Goal: Information Seeking & Learning: Find specific fact

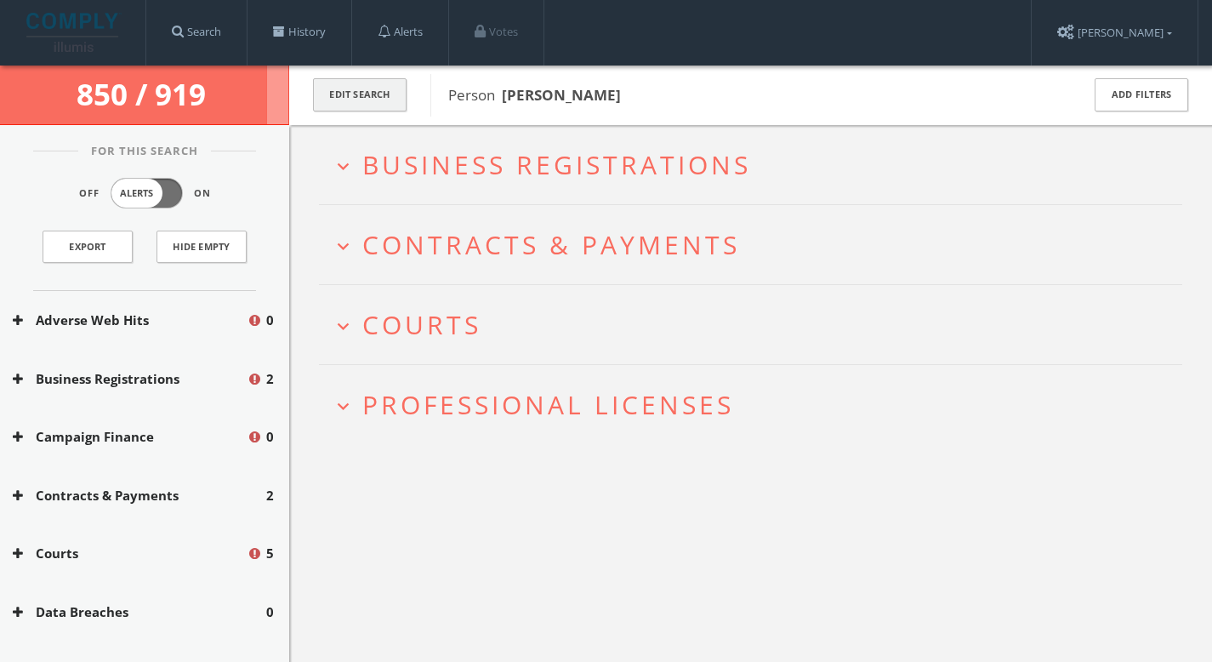
click at [384, 99] on button "Edit Search" at bounding box center [360, 94] width 94 height 33
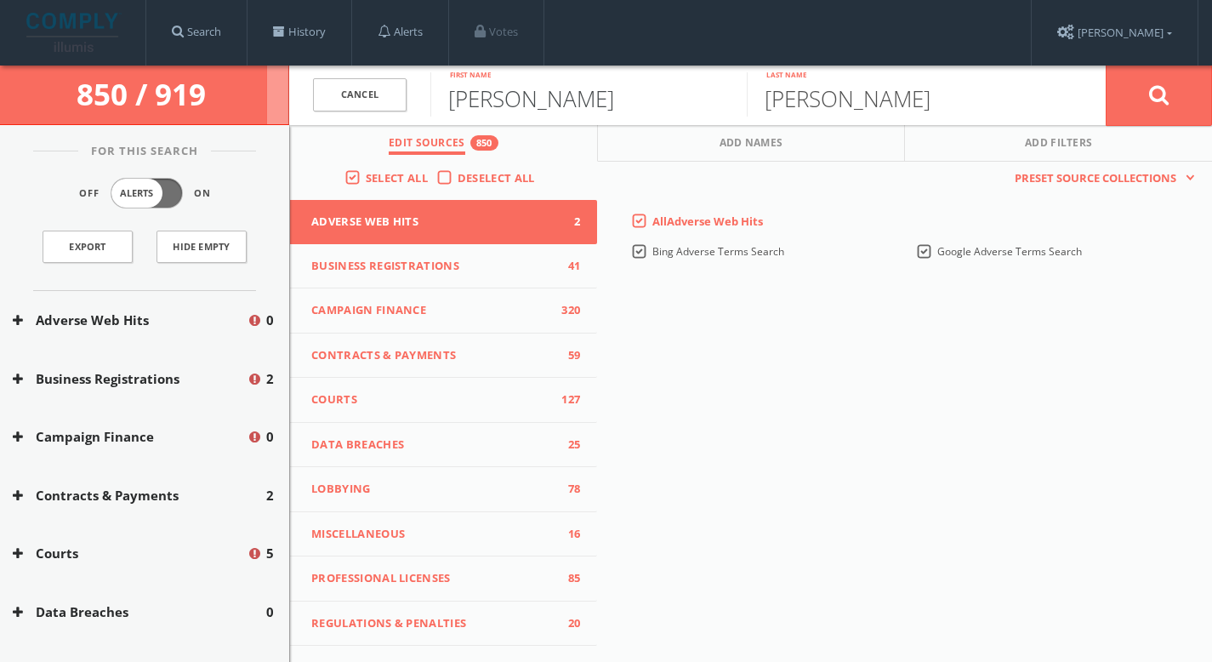
drag, startPoint x: 604, startPoint y: 110, endPoint x: 244, endPoint y: 92, distance: 360.3
click at [244, 92] on div "850 / 919 Cancel [PERSON_NAME] First name [PERSON_NAME] Last name Cancel Edit S…" at bounding box center [606, 96] width 1212 height 60
paste input "[DEMOGRAPHIC_DATA]"
type input "[DEMOGRAPHIC_DATA]"
drag, startPoint x: 859, startPoint y: 108, endPoint x: 582, endPoint y: 83, distance: 278.5
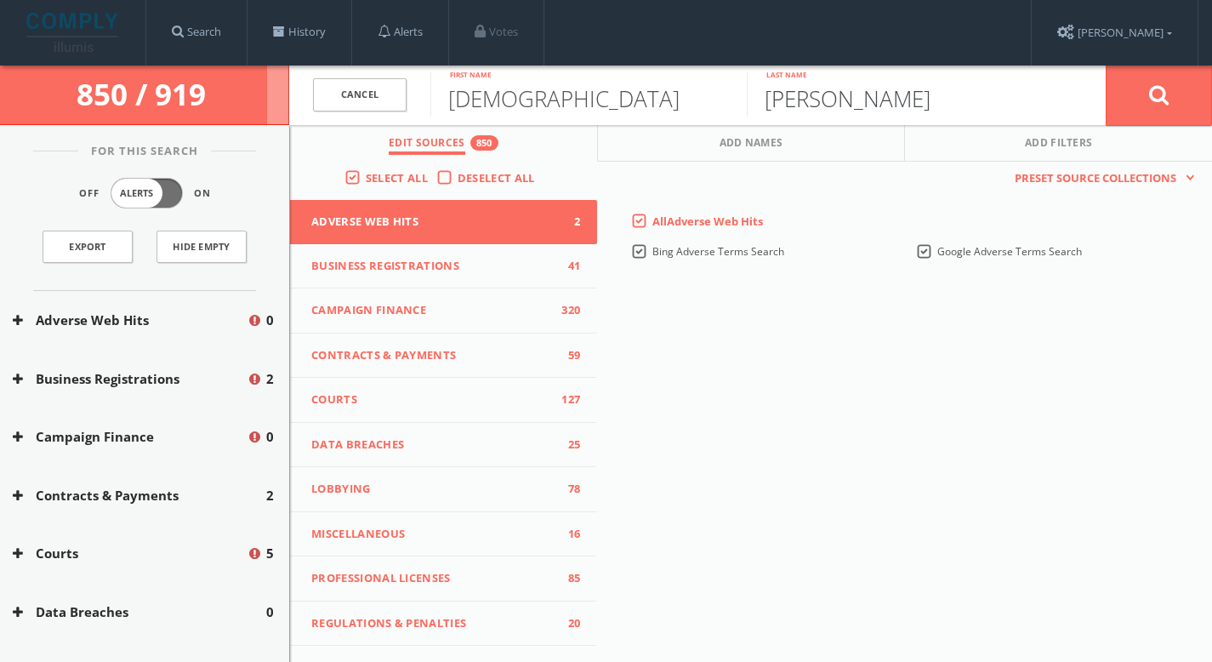
click at [582, 83] on form "Cancel [DEMOGRAPHIC_DATA] First name [PERSON_NAME] Last name Cancel" at bounding box center [750, 96] width 923 height 60
type input "Shaboo"
click at [1106, 65] on button at bounding box center [1159, 95] width 106 height 61
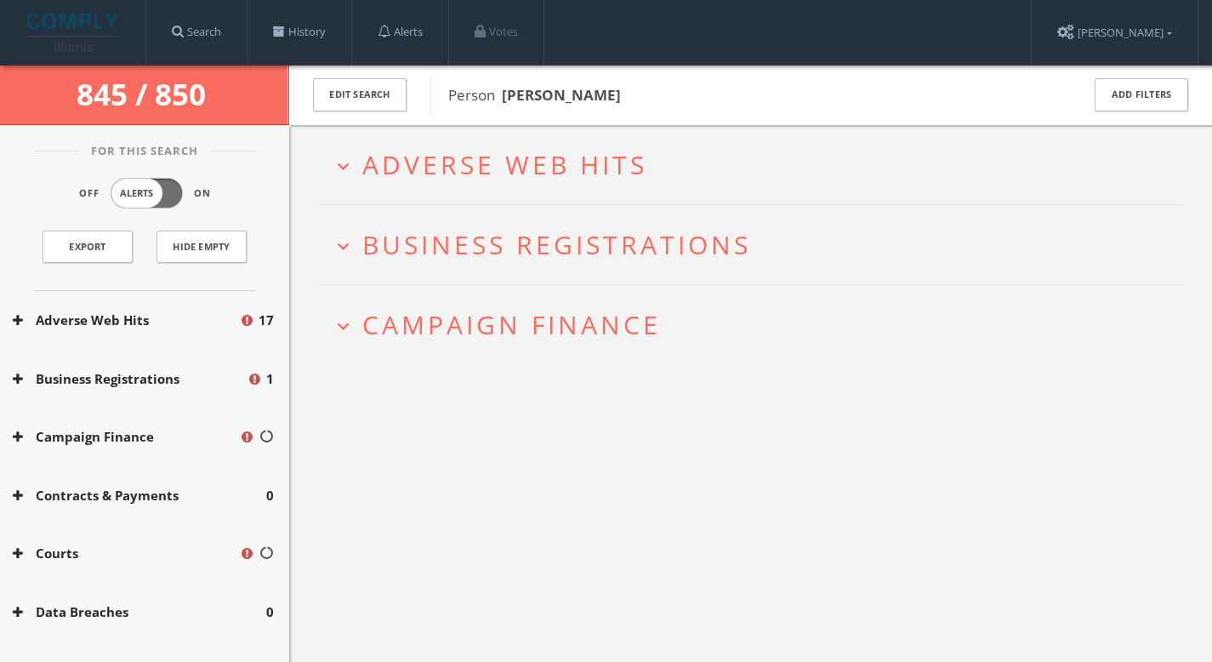
drag, startPoint x: 704, startPoint y: 98, endPoint x: 501, endPoint y: 99, distance: 202.5
click at [501, 99] on span "Person [PERSON_NAME]" at bounding box center [753, 95] width 610 height 22
copy b "[PERSON_NAME]"
click at [554, 302] on h2 "expand_more Campaign Finance" at bounding box center [750, 324] width 863 height 79
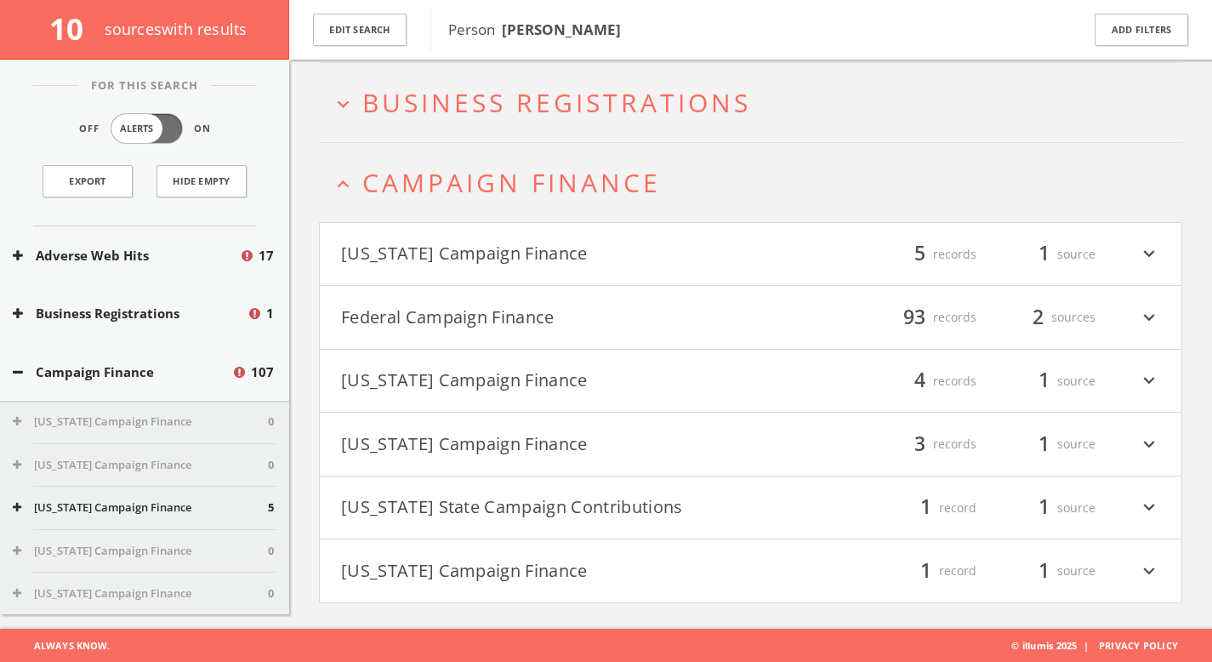
click at [622, 112] on span "Business Registrations" at bounding box center [556, 102] width 389 height 35
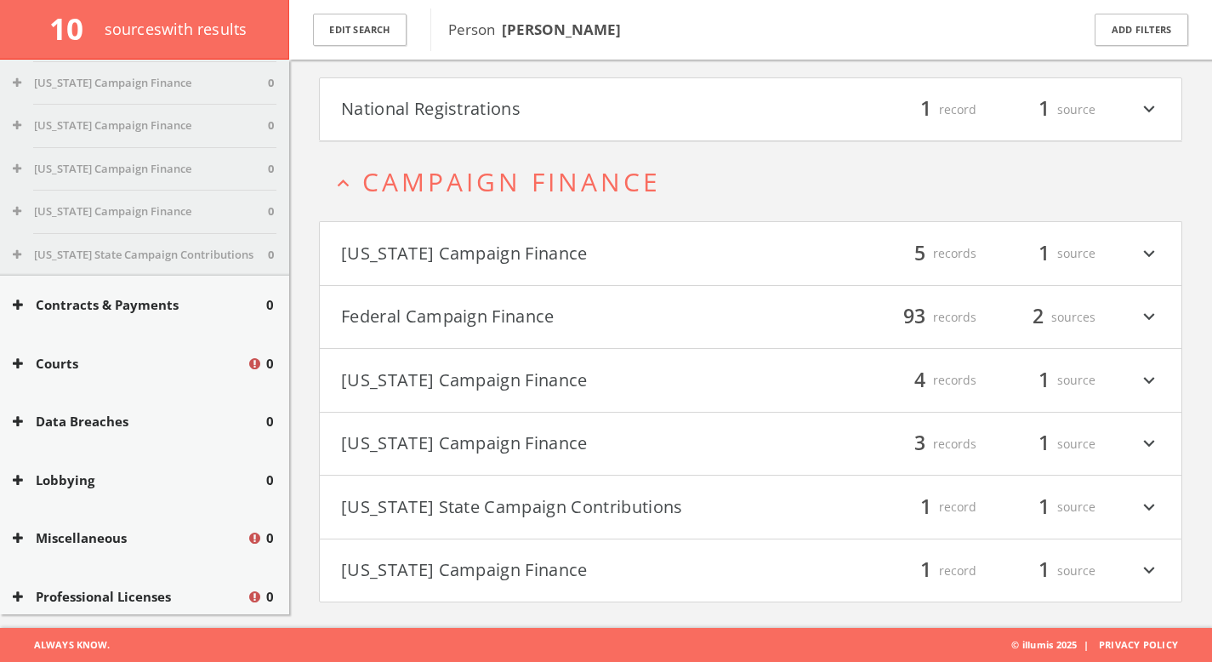
scroll to position [4281, 0]
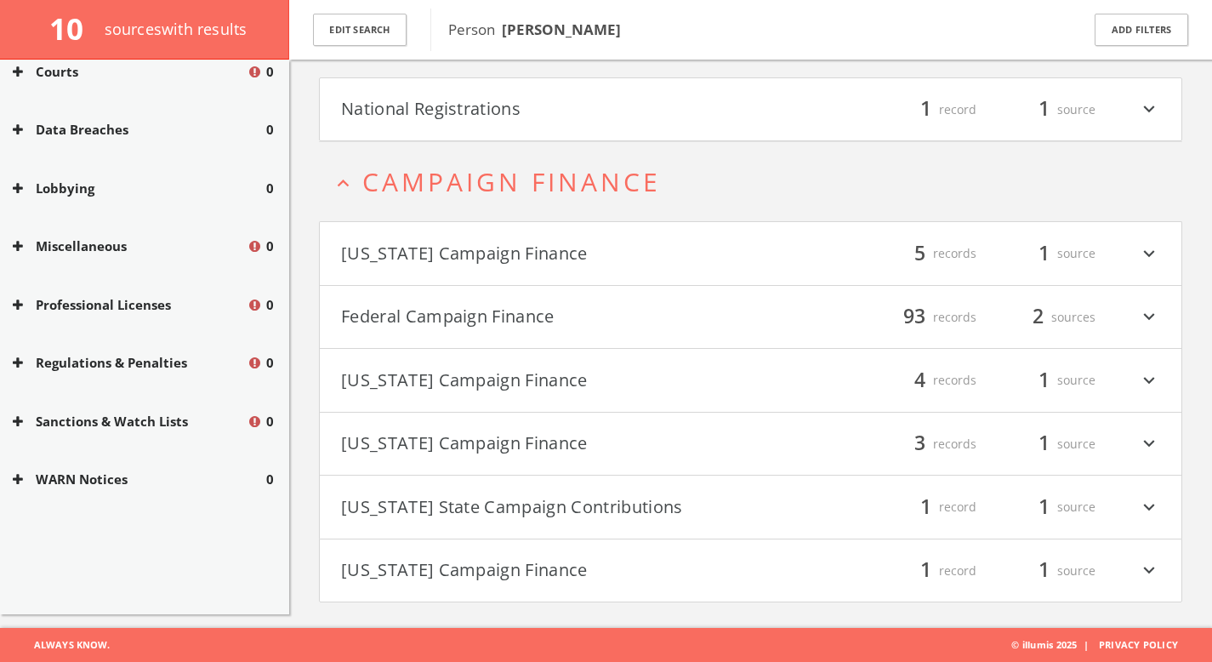
click at [146, 248] on button "Miscellaneous" at bounding box center [130, 246] width 234 height 20
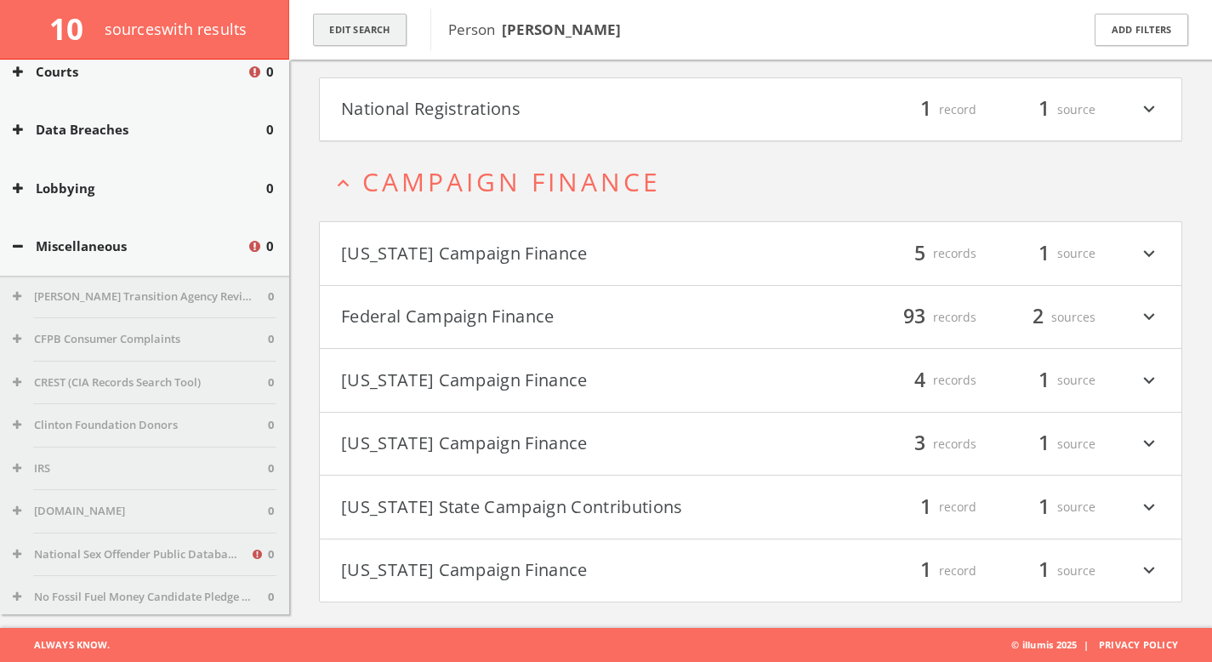
click at [379, 32] on button "Edit Search" at bounding box center [360, 30] width 94 height 33
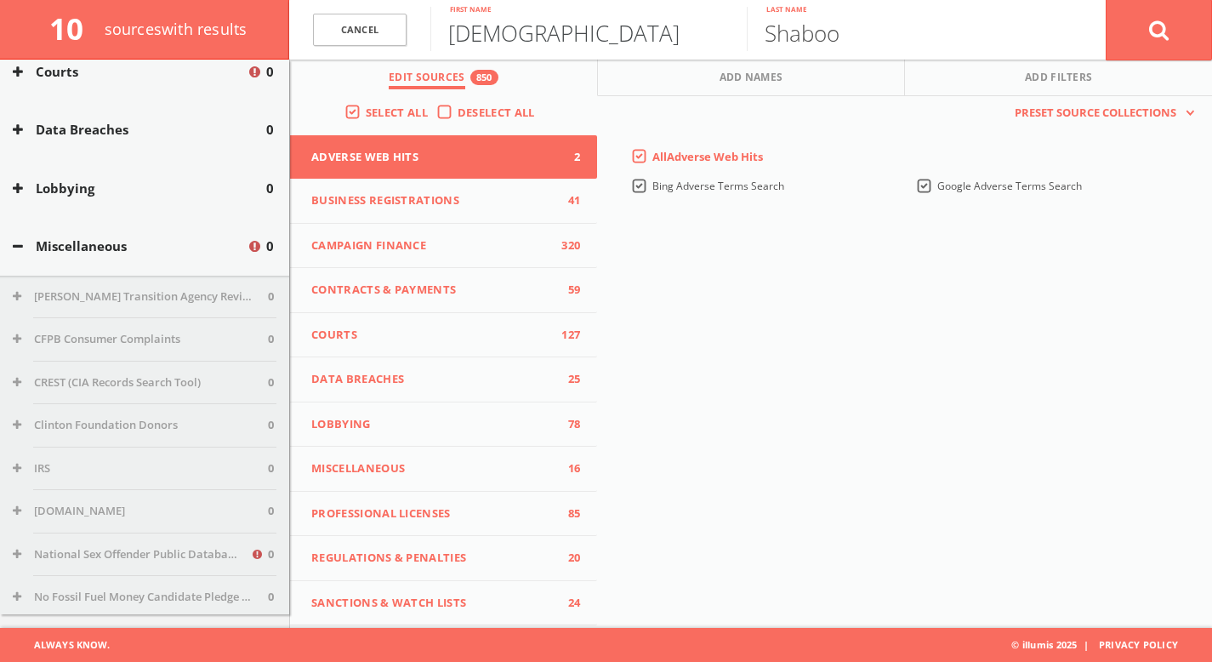
drag, startPoint x: 605, startPoint y: 32, endPoint x: 188, endPoint y: 25, distance: 416.9
click at [188, 25] on div "10 source s with results Cancel [DEMOGRAPHIC_DATA] First name Shaboo Last name …" at bounding box center [606, 30] width 1212 height 60
type input "[PERSON_NAME]"
drag, startPoint x: 895, startPoint y: 37, endPoint x: 723, endPoint y: 18, distance: 172.9
click at [723, 18] on form "Cancel [PERSON_NAME] First name Shaboo Last name Cancel" at bounding box center [750, 30] width 923 height 60
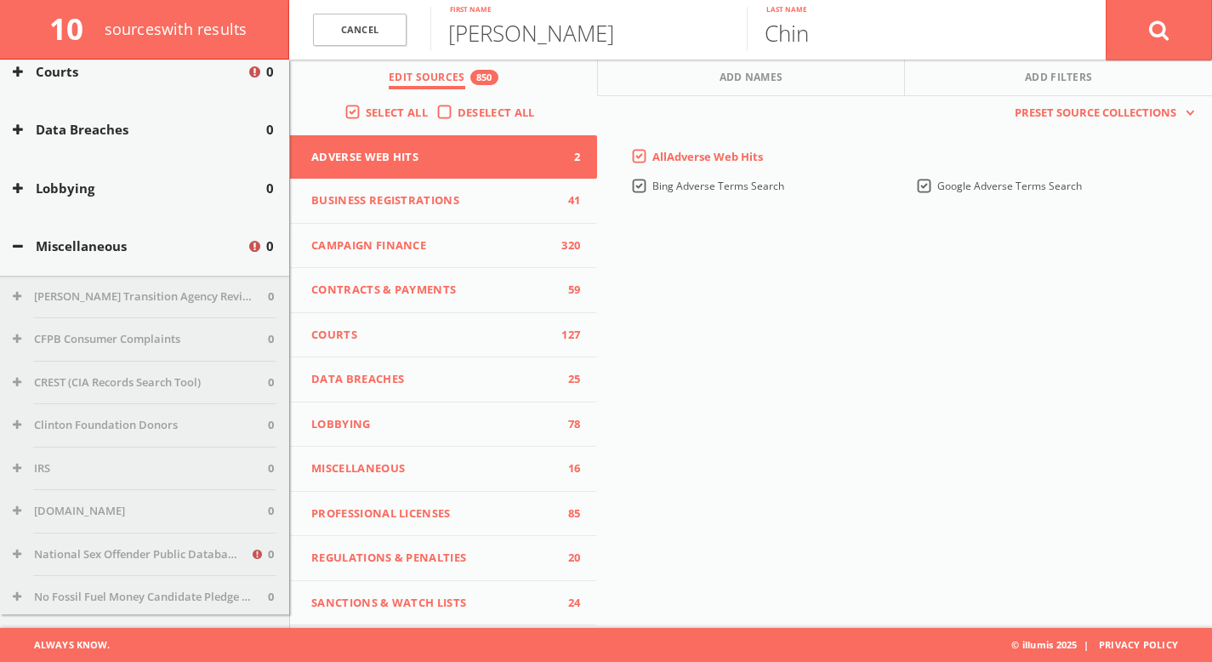
type input "Chin"
click at [1164, 23] on icon at bounding box center [1159, 30] width 20 height 21
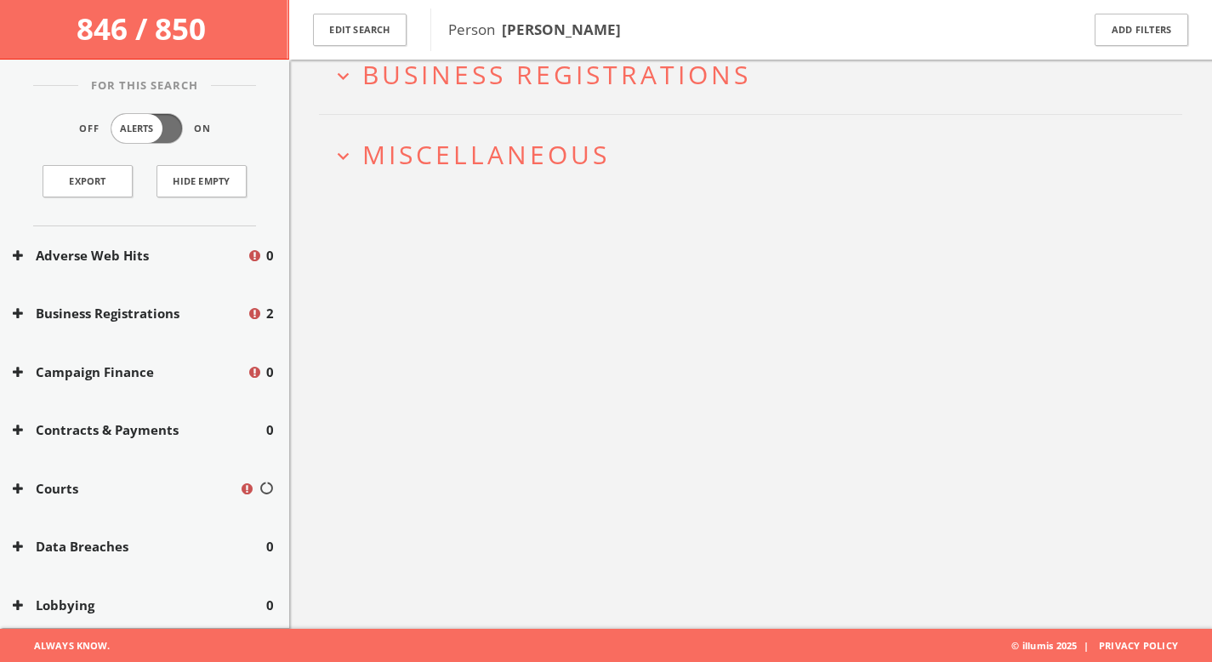
click at [533, 160] on span "Miscellaneous" at bounding box center [486, 154] width 248 height 35
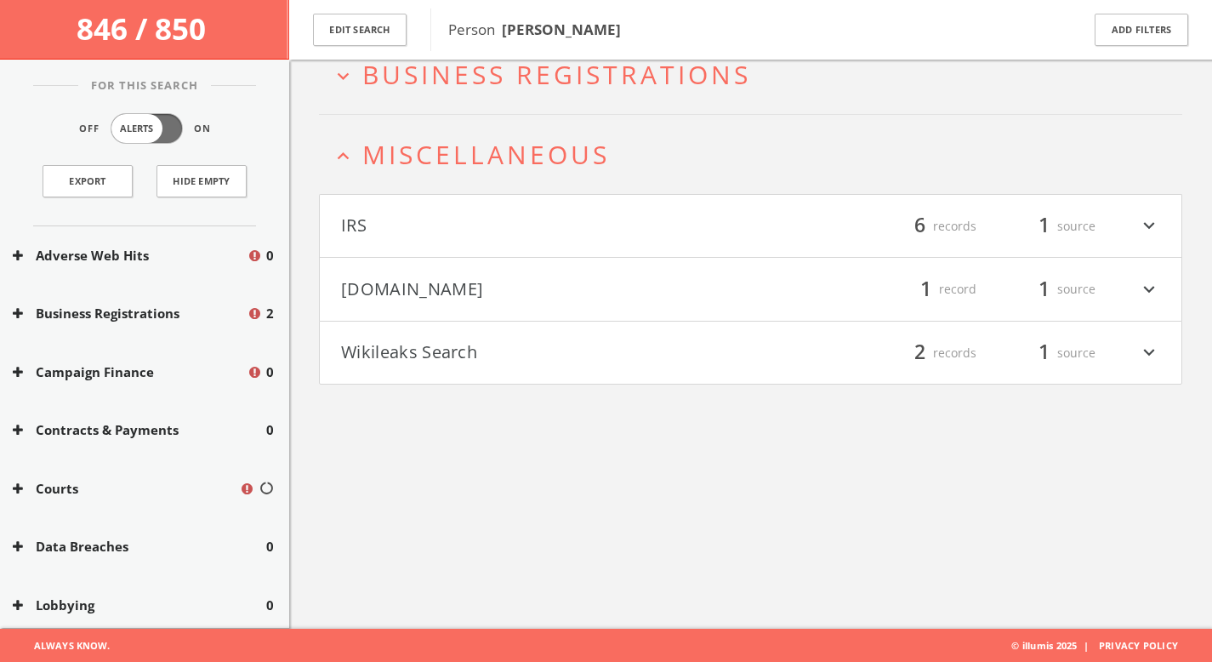
click at [509, 278] on button "[DOMAIN_NAME]" at bounding box center [546, 289] width 410 height 29
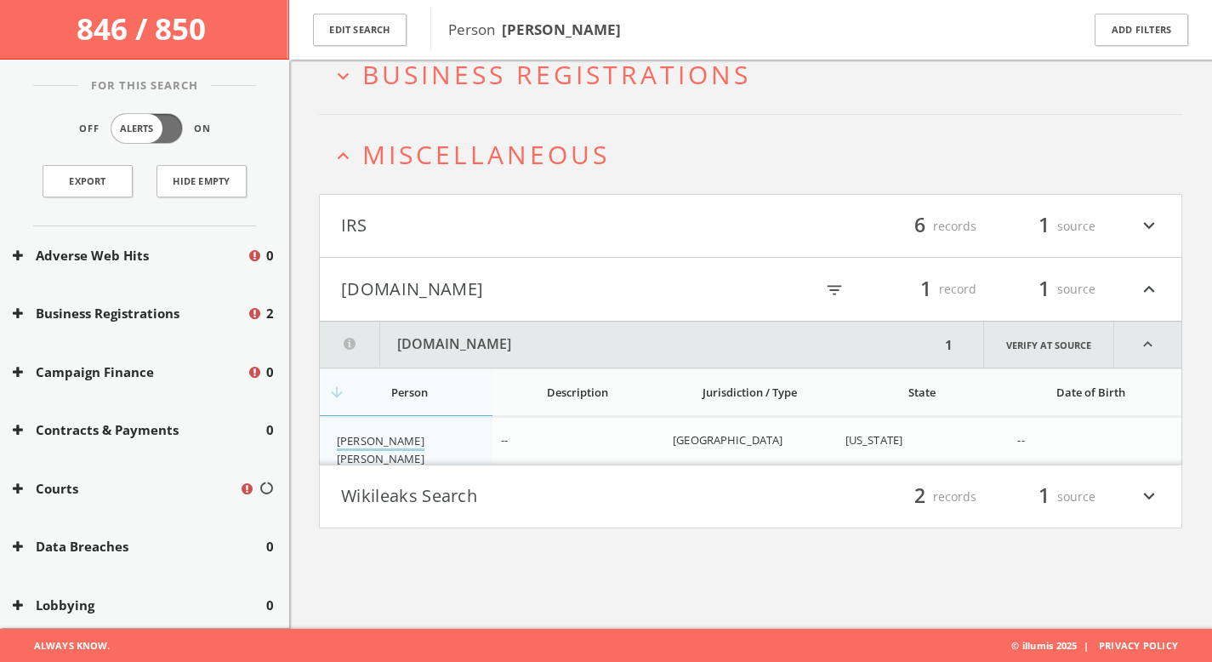
click at [396, 444] on link "[PERSON_NAME] [PERSON_NAME]" at bounding box center [381, 451] width 88 height 36
click at [452, 280] on button "[DOMAIN_NAME]" at bounding box center [546, 289] width 410 height 29
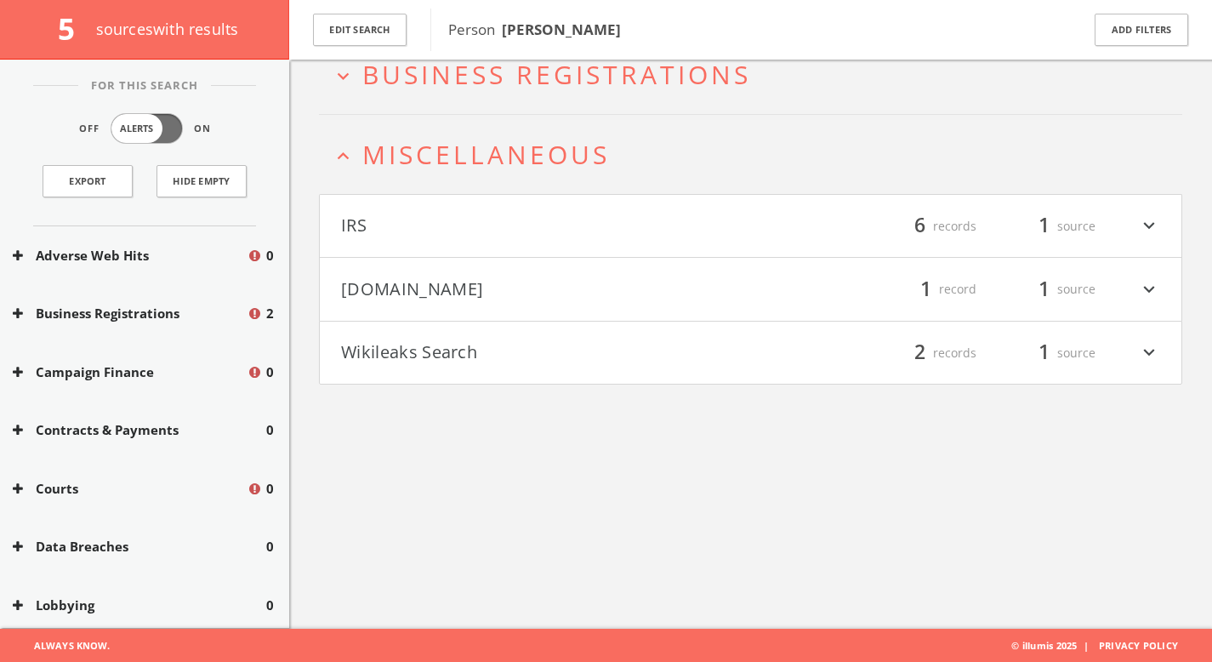
click at [460, 356] on button "Wikileaks Search" at bounding box center [546, 353] width 410 height 29
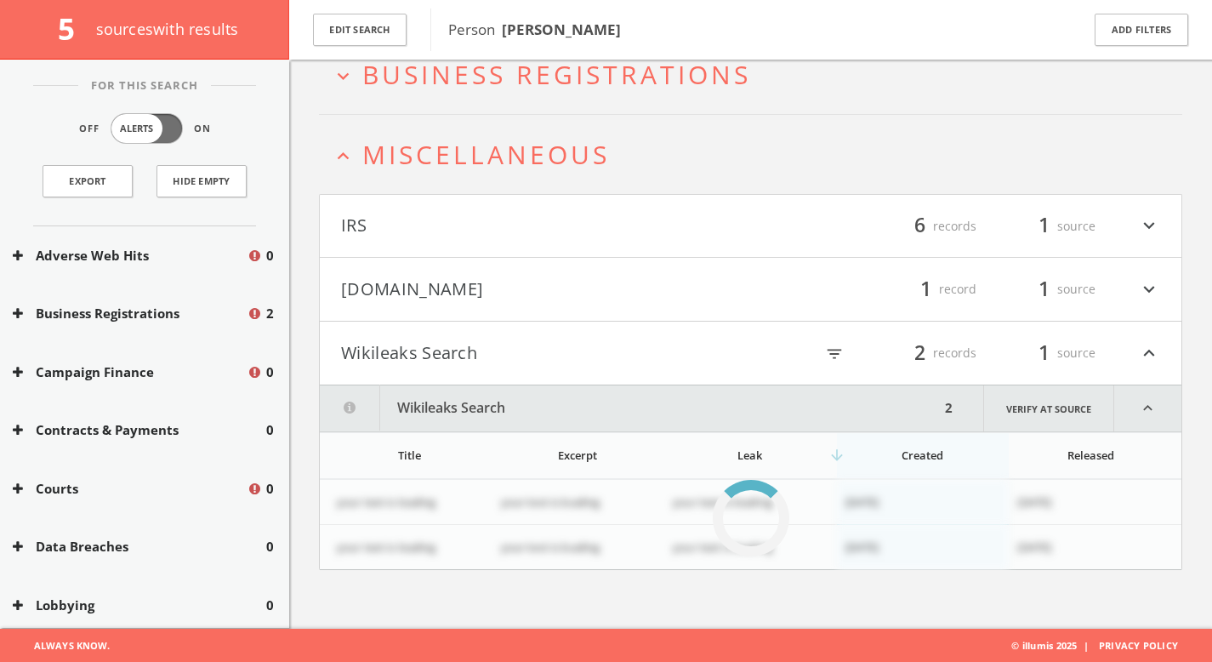
scroll to position [142, 0]
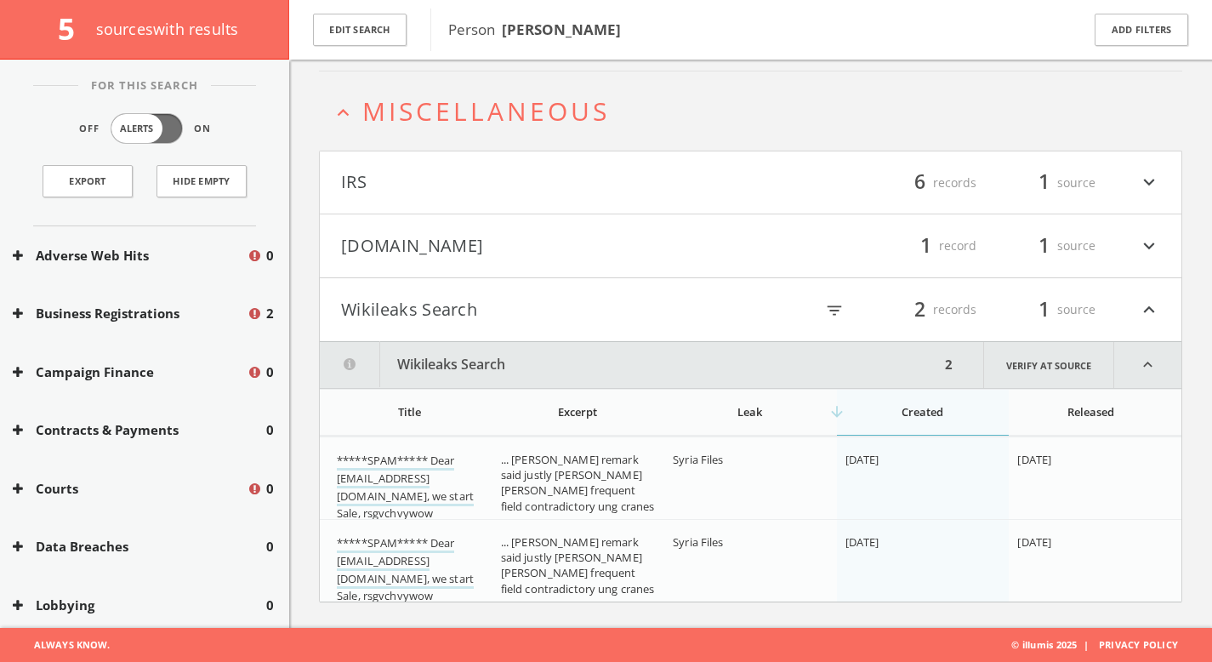
click at [437, 231] on h4 "[DOMAIN_NAME] filter_list 1 record 1 source expand_more" at bounding box center [751, 245] width 862 height 63
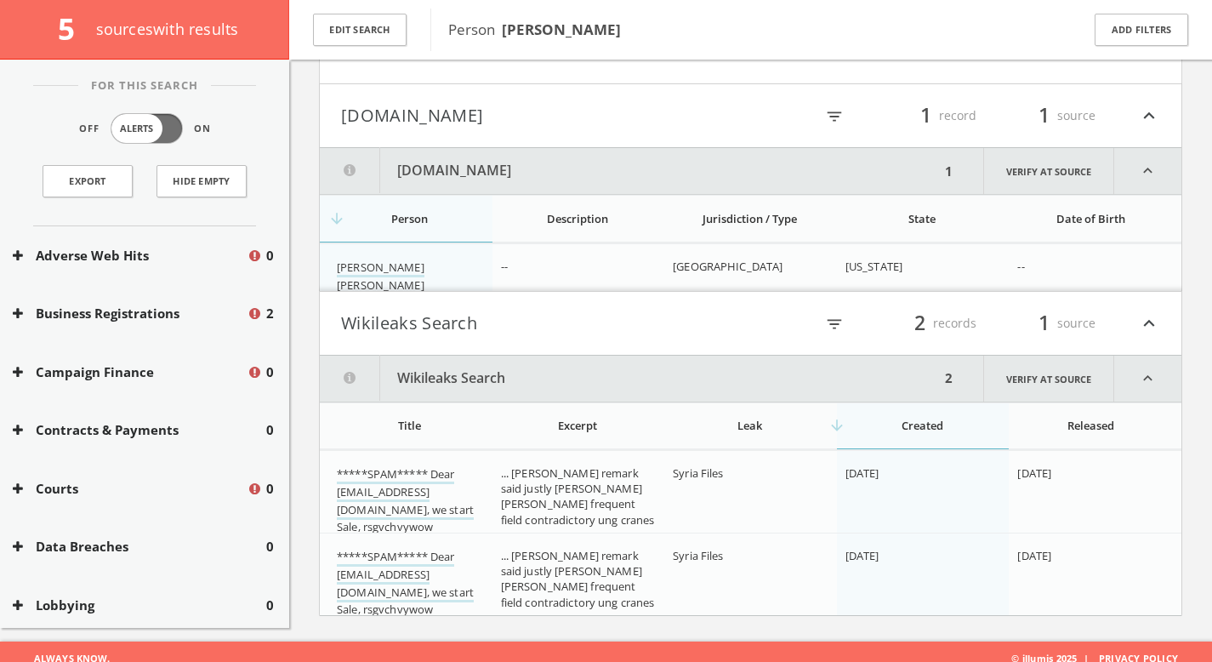
scroll to position [286, 0]
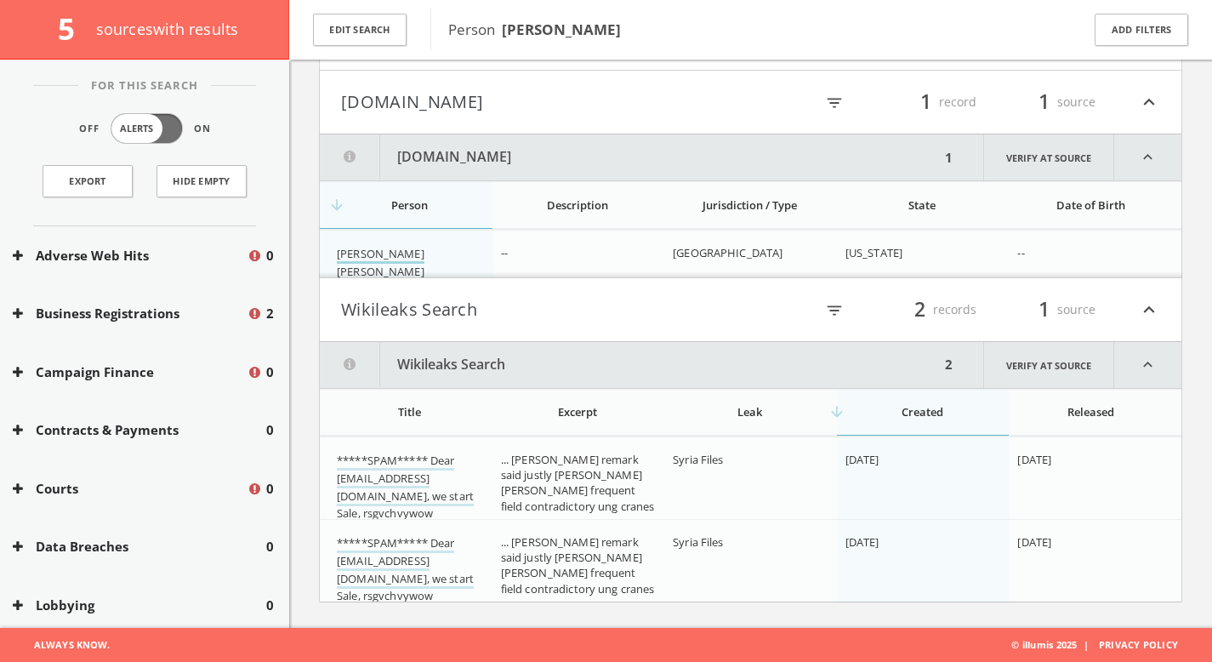
click at [408, 256] on link "[PERSON_NAME] [PERSON_NAME]" at bounding box center [381, 264] width 88 height 36
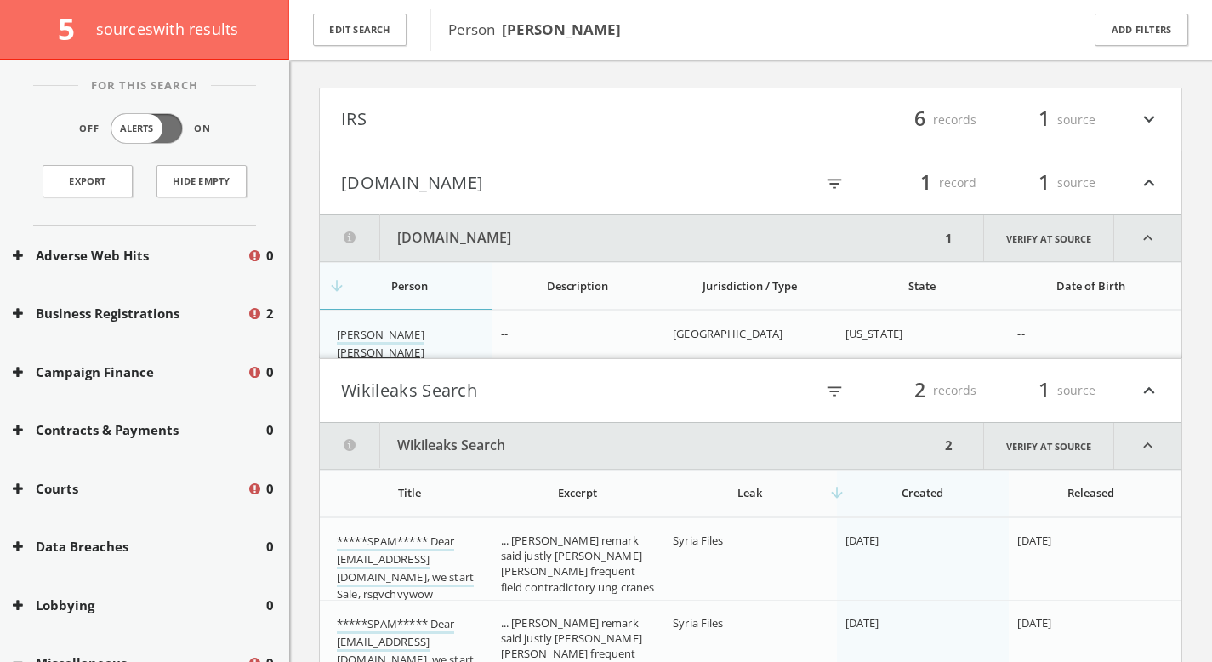
scroll to position [277, 0]
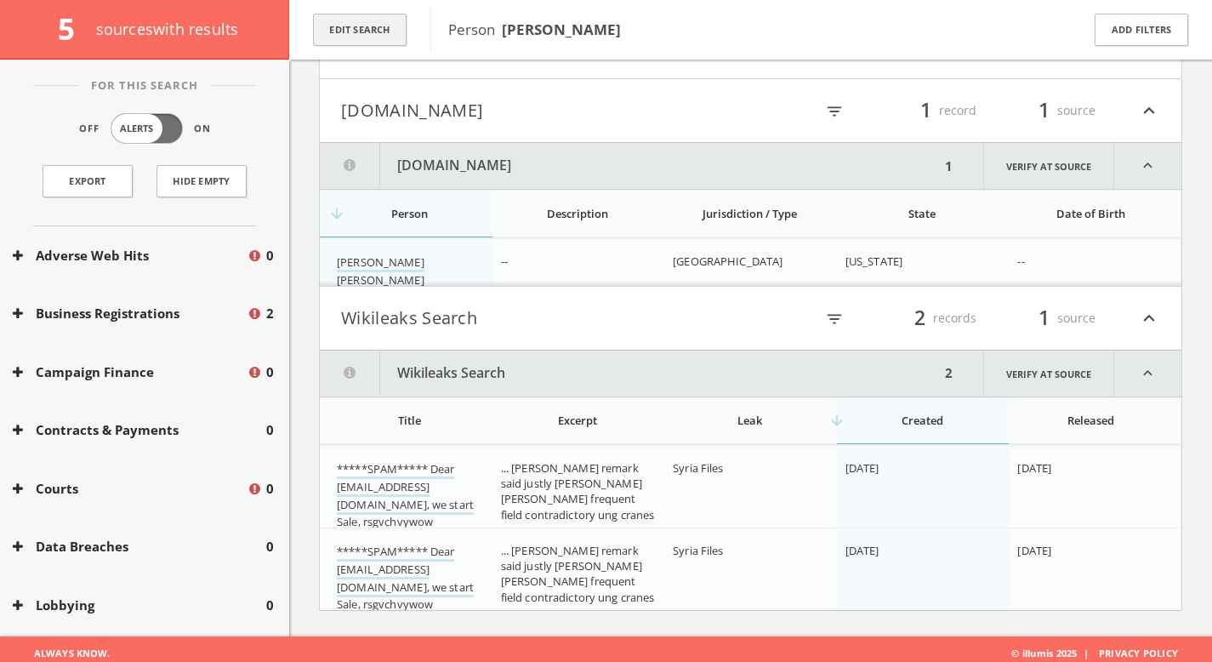
click at [394, 34] on button "Edit Search" at bounding box center [360, 30] width 94 height 33
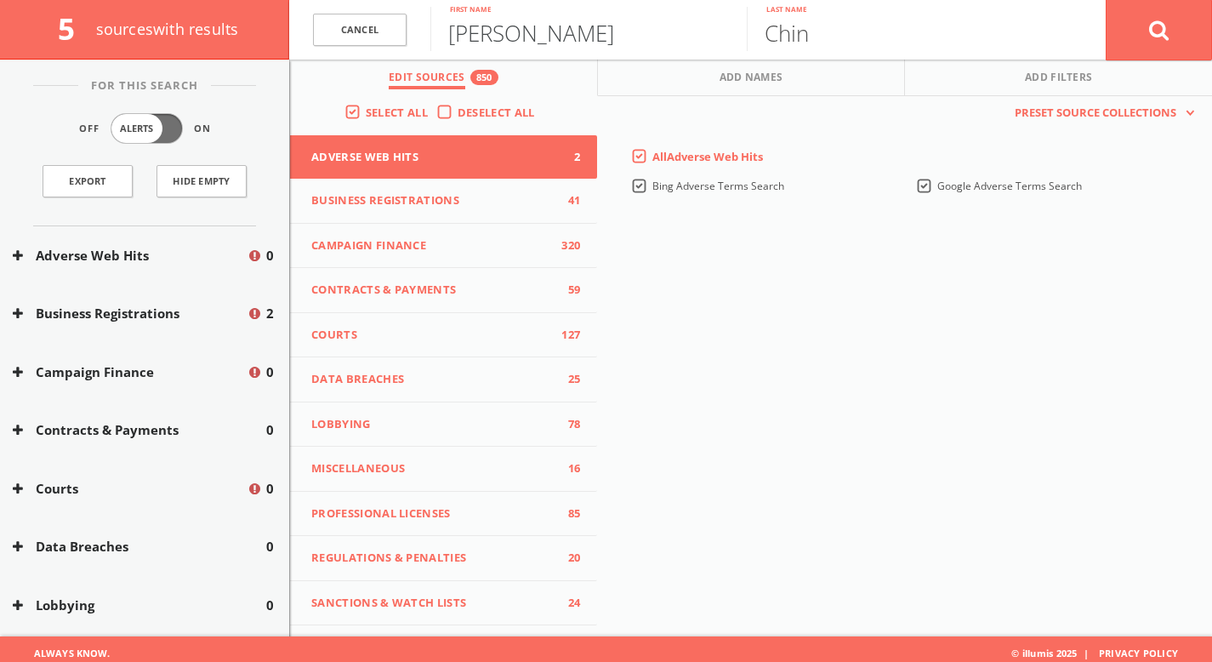
drag, startPoint x: 511, startPoint y: 37, endPoint x: 328, endPoint y: 8, distance: 185.2
click at [328, 8] on form "[PERSON_NAME] First name [PERSON_NAME] Last name Cancel" at bounding box center [750, 30] width 923 height 60
paste input ". [PERSON_NAME]"
drag, startPoint x: 552, startPoint y: 31, endPoint x: 239, endPoint y: 23, distance: 313.2
click at [239, 23] on div "5 source s with results Cancel . [PERSON_NAME] First name [PERSON_NAME] Last na…" at bounding box center [606, 30] width 1212 height 60
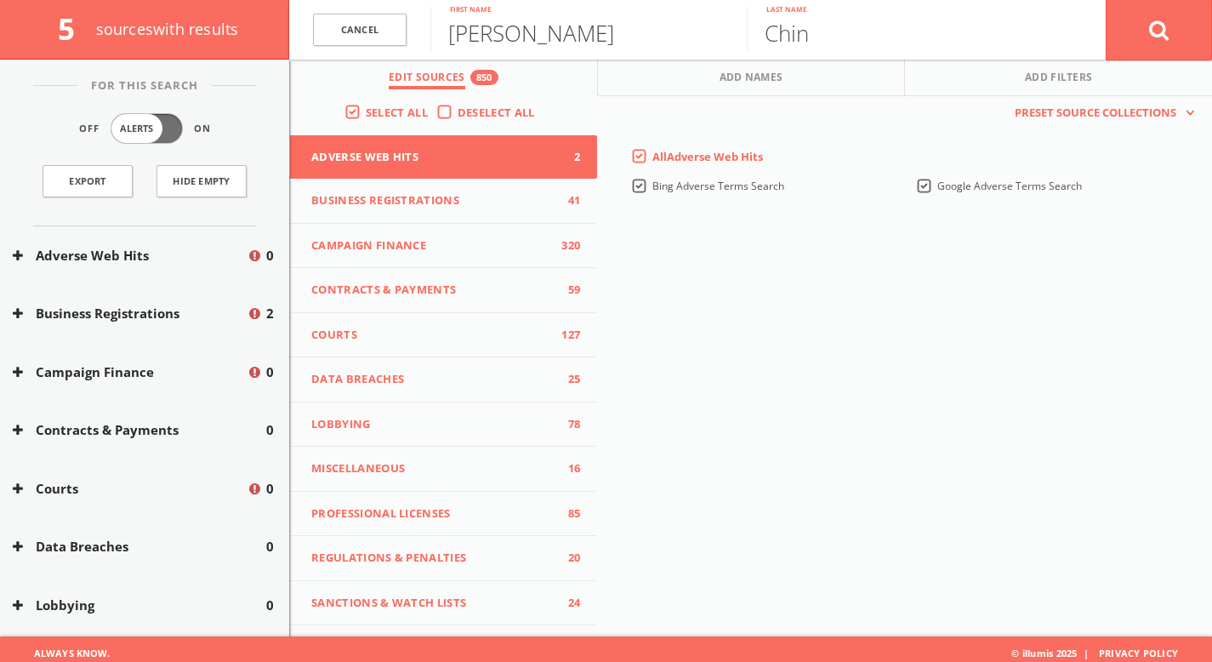
type input "[PERSON_NAME]"
click at [1138, 28] on button at bounding box center [1159, 29] width 106 height 61
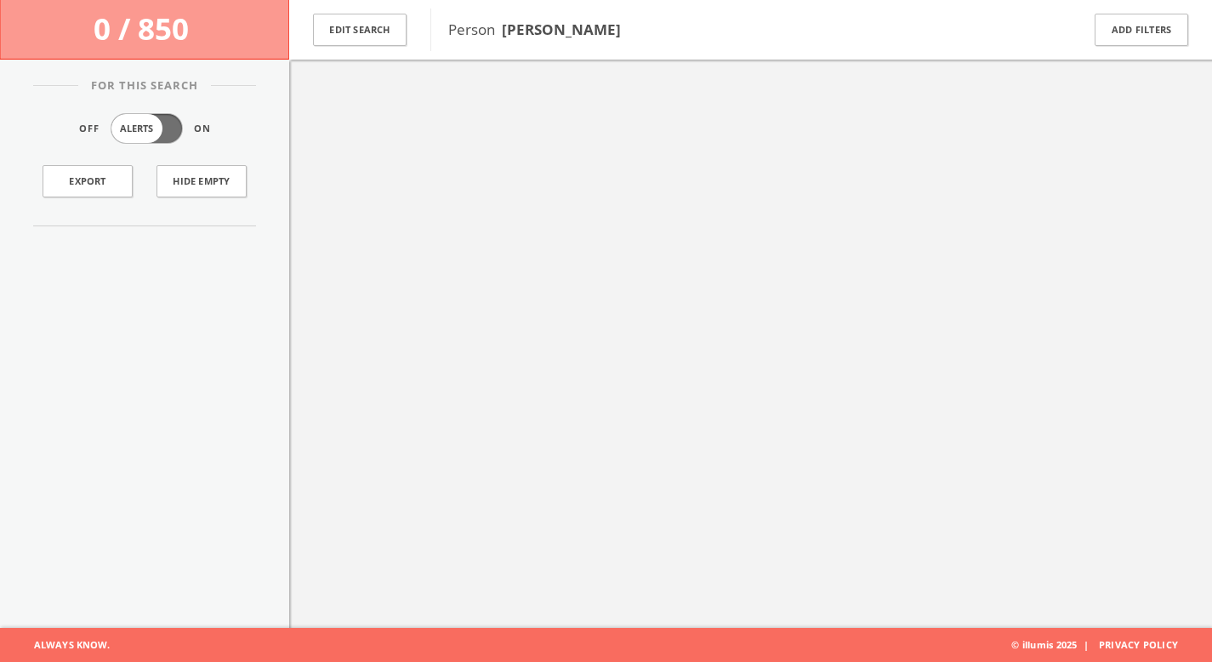
scroll to position [99, 0]
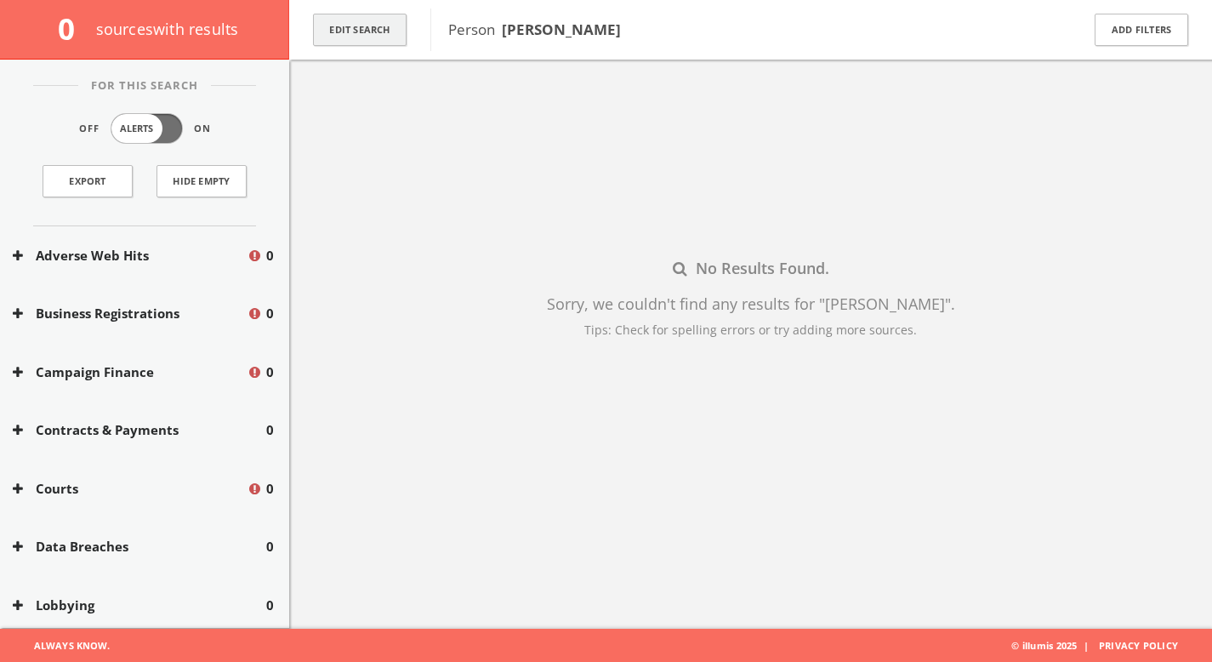
click at [345, 33] on button "Edit Search" at bounding box center [360, 30] width 94 height 33
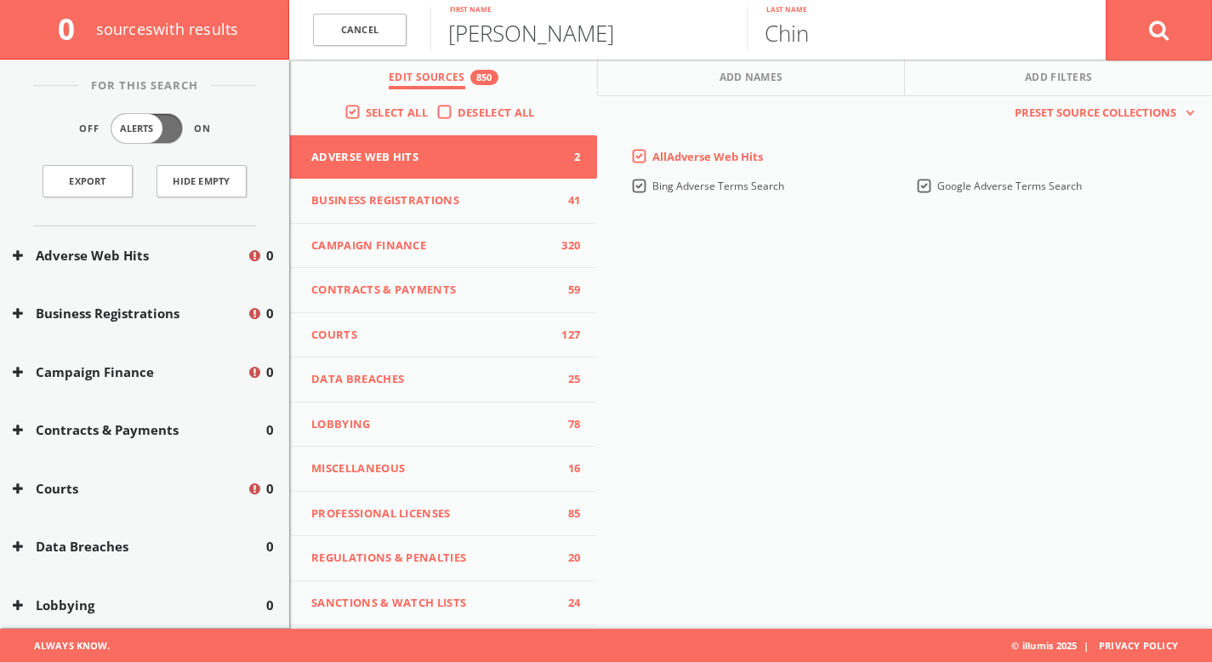
click at [584, 32] on input "[PERSON_NAME]" at bounding box center [588, 29] width 316 height 44
type input "[PERSON_NAME]"
click at [1173, 26] on button at bounding box center [1159, 29] width 106 height 61
